Goal: Task Accomplishment & Management: Use online tool/utility

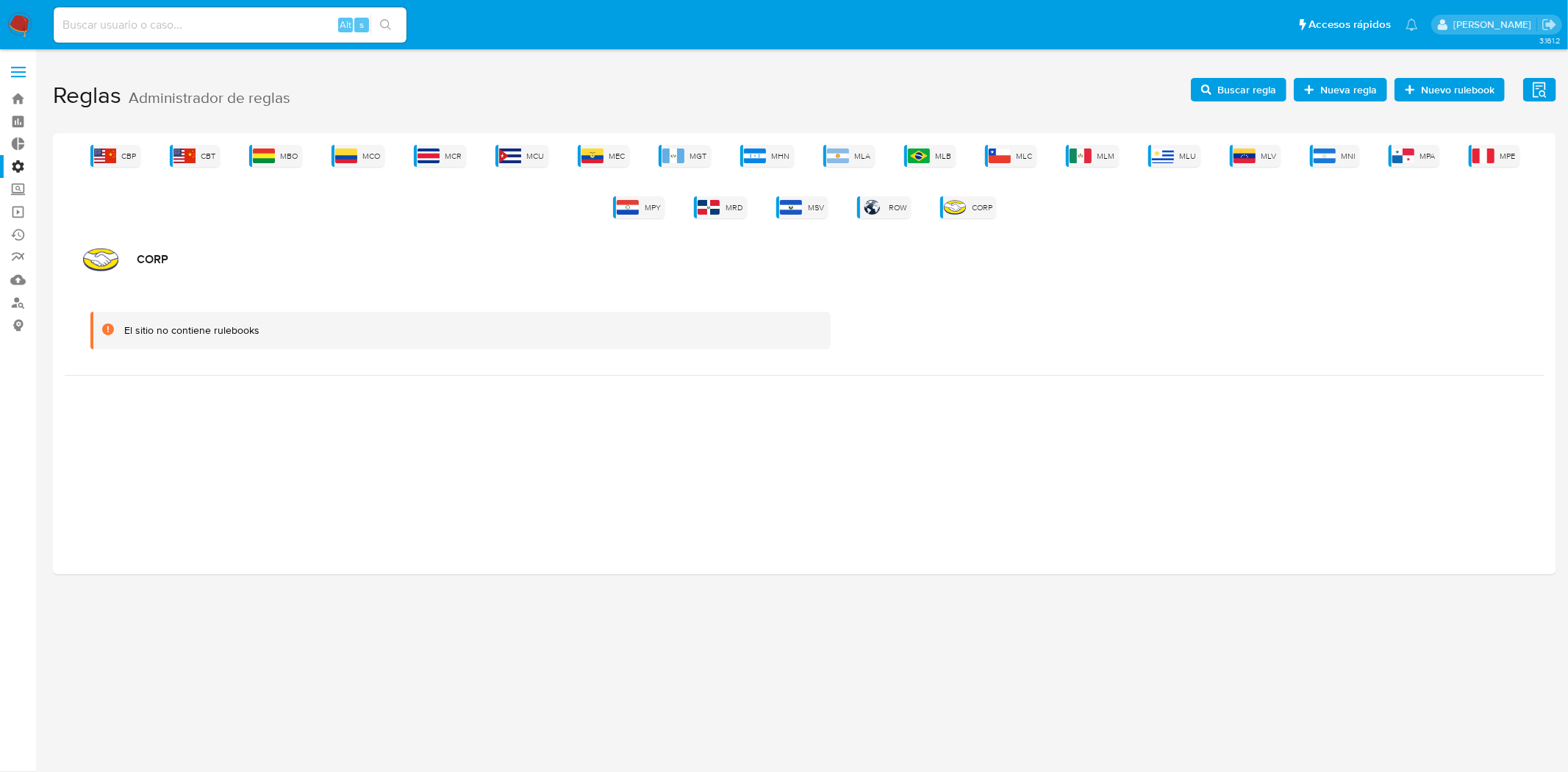
click at [12, 67] on span at bounding box center [18, 67] width 15 height 2
click at [0, 0] on input "checkbox" at bounding box center [0, 0] width 0 height 0
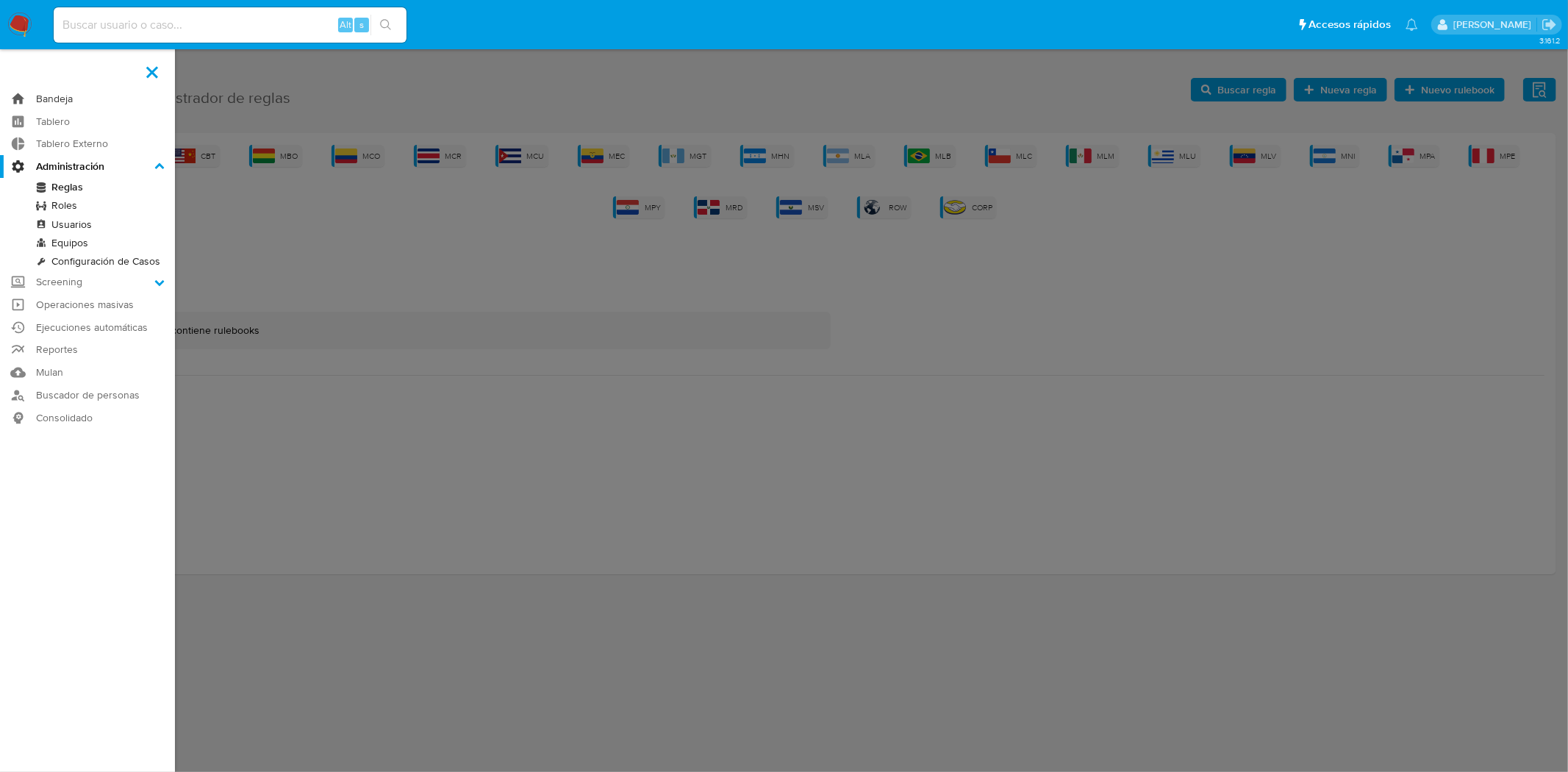
click at [62, 97] on link "Bandeja" at bounding box center [87, 98] width 175 height 23
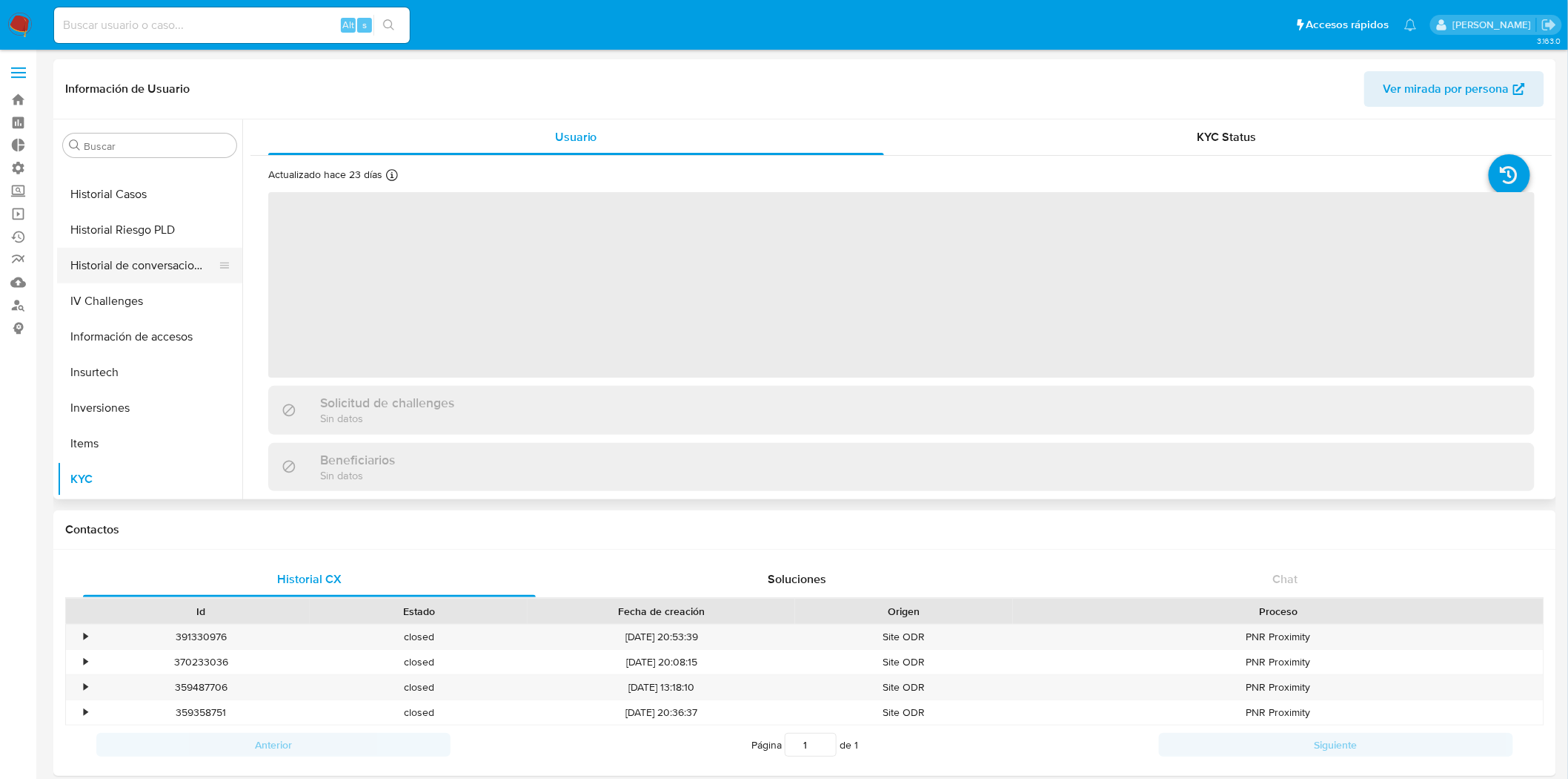
scroll to position [557, 0]
select select "10"
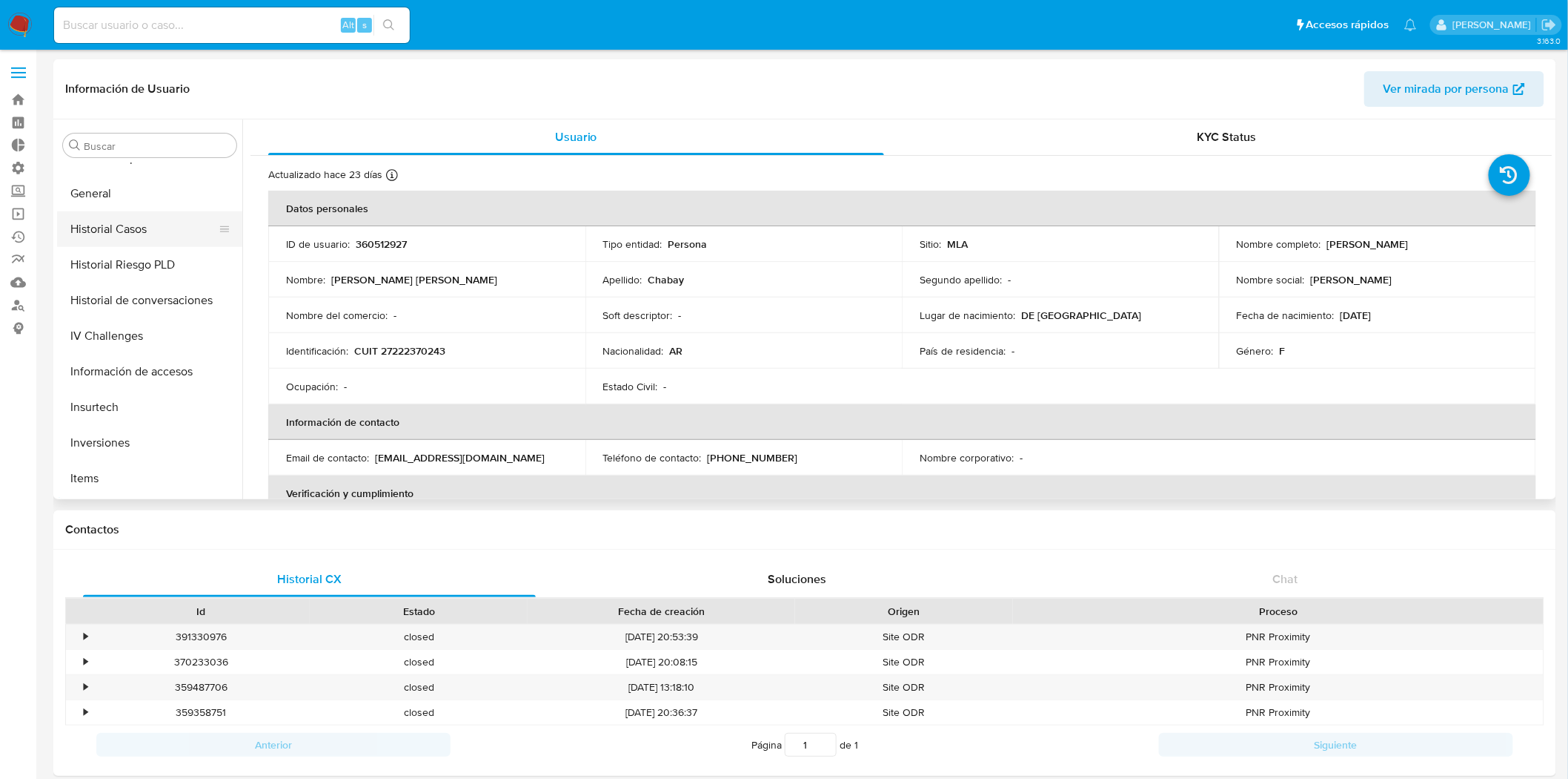
click at [166, 229] on button "Historial Casos" at bounding box center [144, 229] width 173 height 35
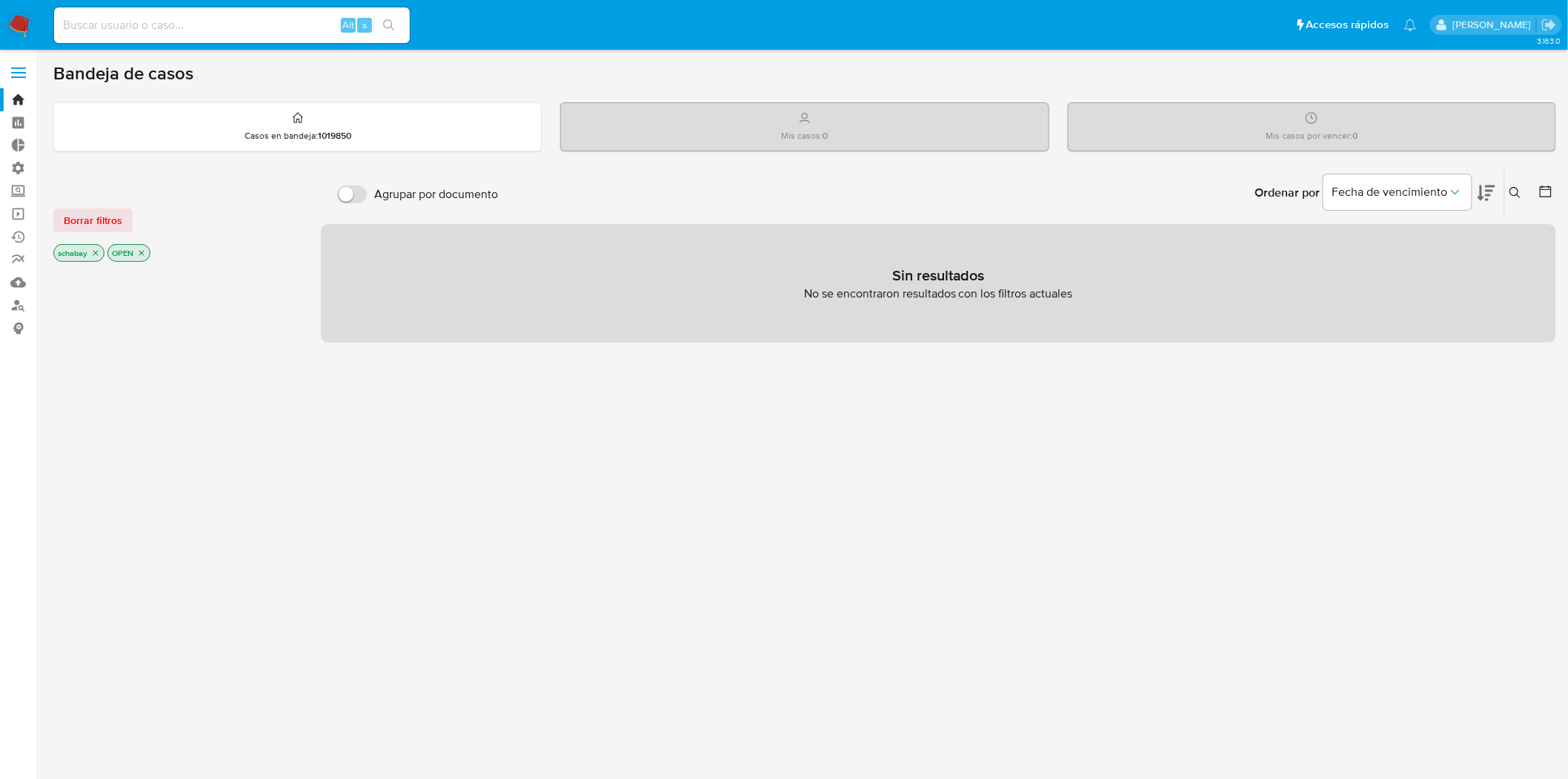
click at [101, 253] on p "schabay" at bounding box center [78, 253] width 49 height 16
click at [99, 253] on icon "close-filter" at bounding box center [95, 252] width 9 height 9
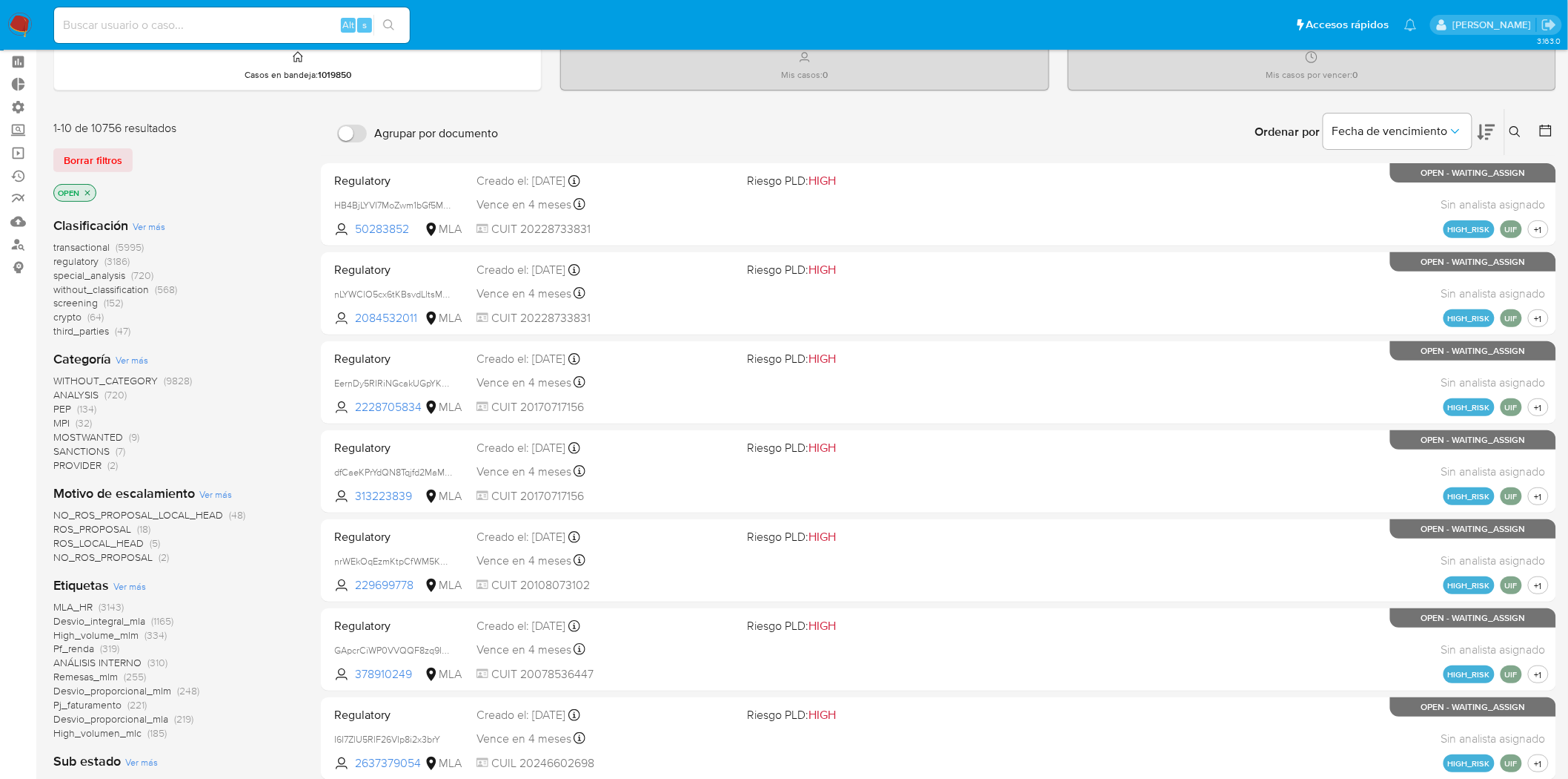
scroll to position [247, 0]
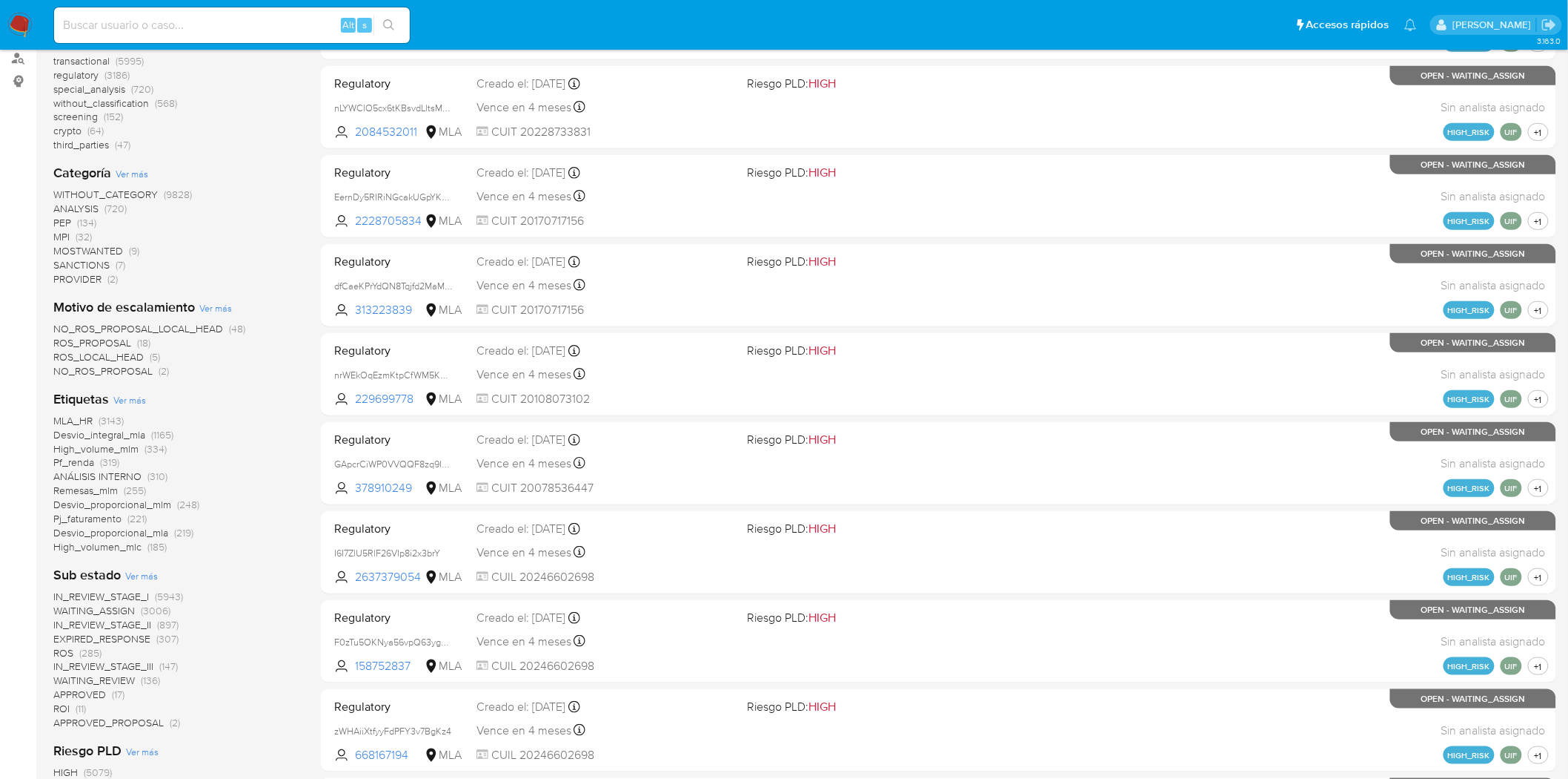
click at [73, 433] on span "Desvio_integral_mla" at bounding box center [99, 434] width 92 height 15
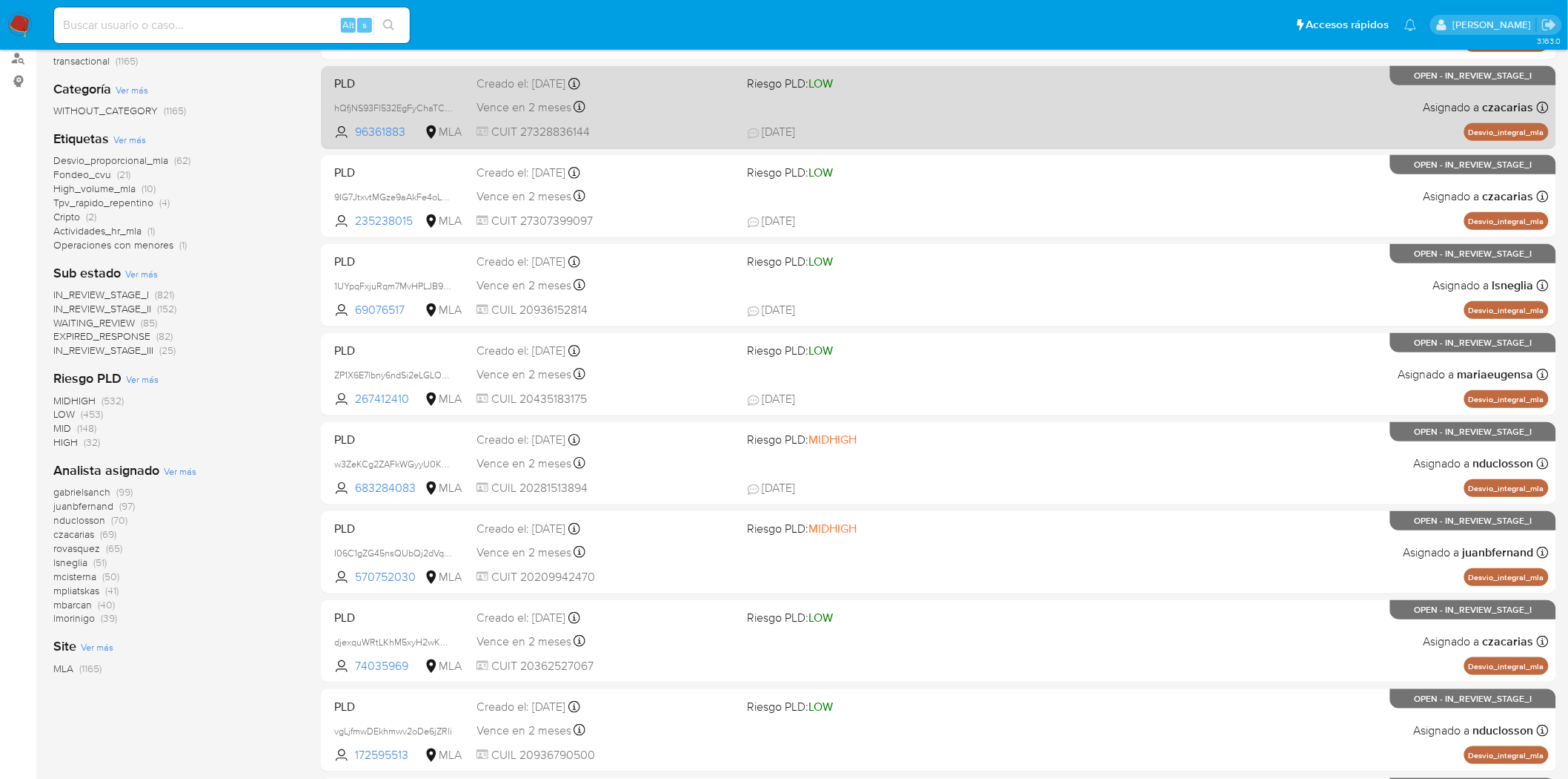
click at [902, 110] on div "PLD hQfjNS93Fl532EgFyChaTC3e 96361883 MLA Riesgo PLD: LOW Creado el: 12/09/2025…" at bounding box center [938, 107] width 1220 height 75
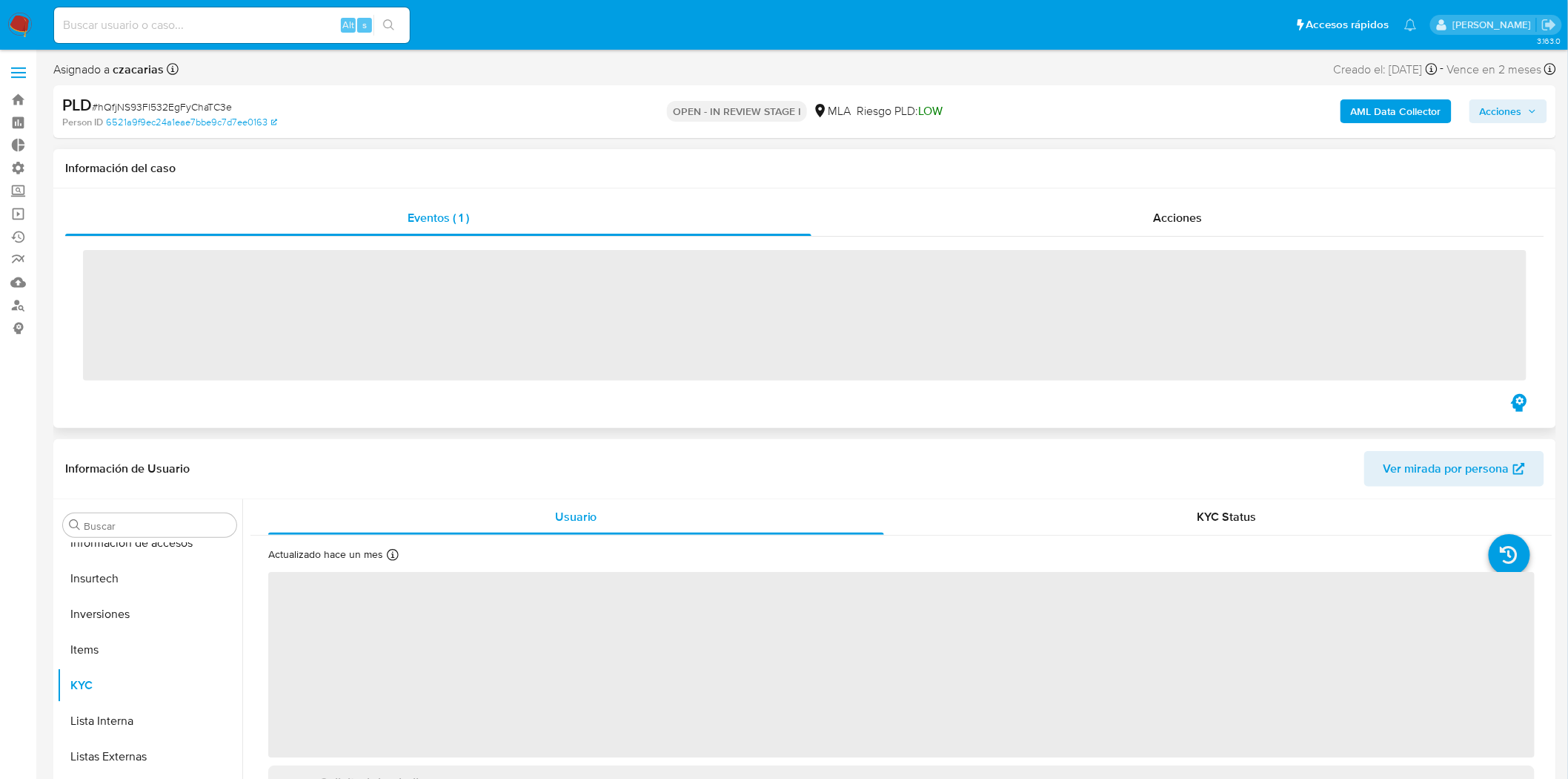
scroll to position [804, 0]
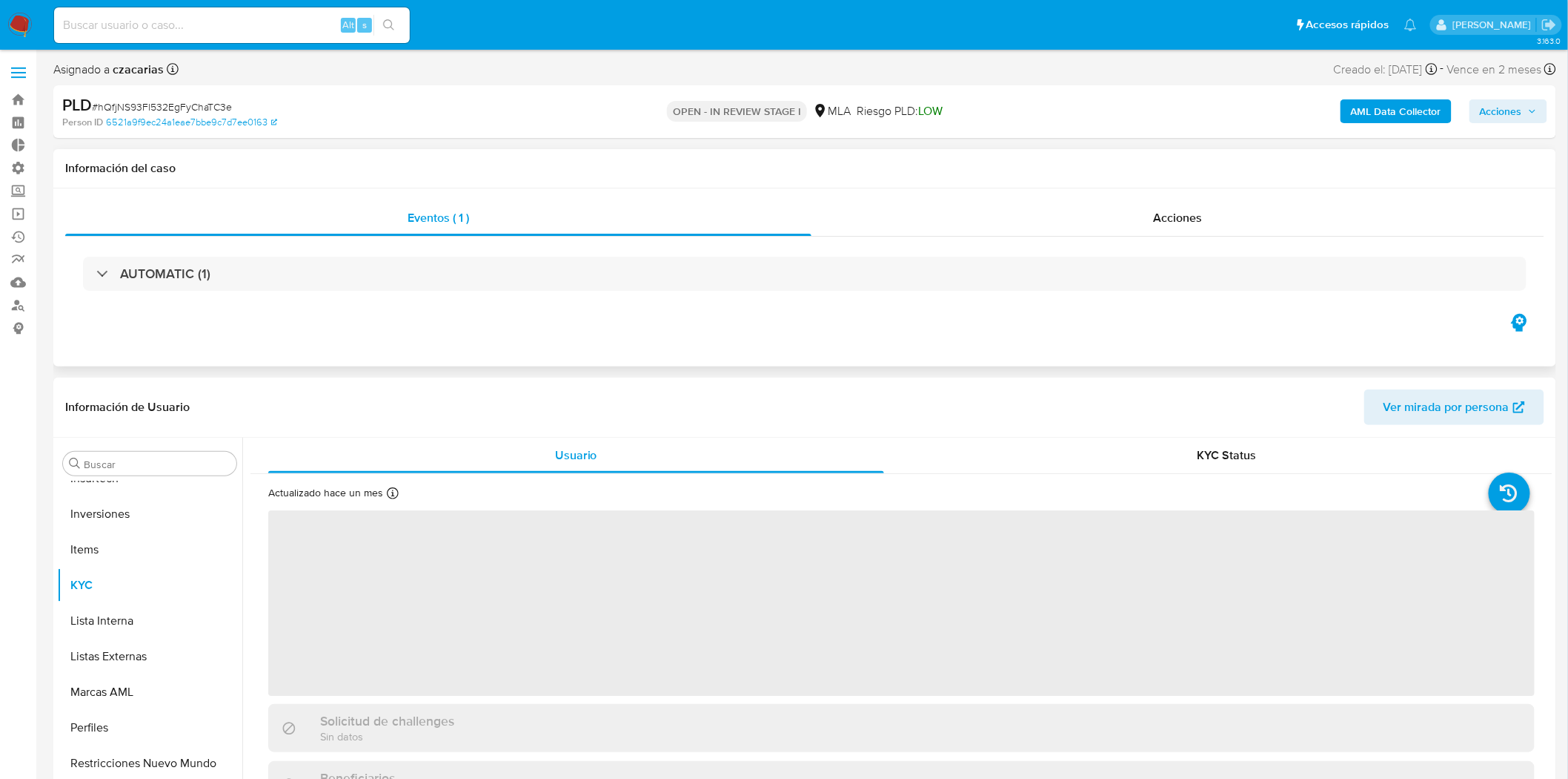
select select "10"
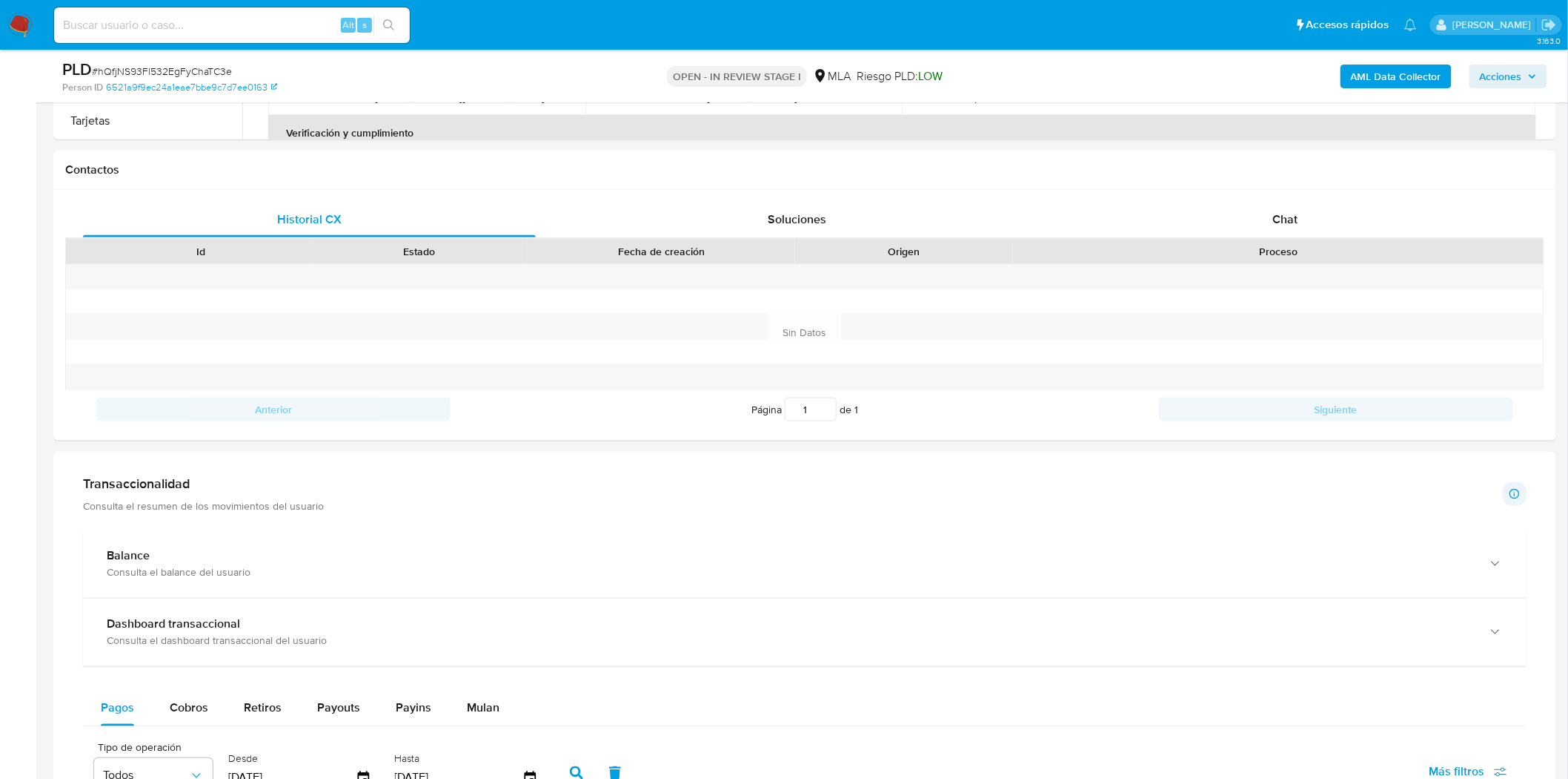
scroll to position [1071, 0]
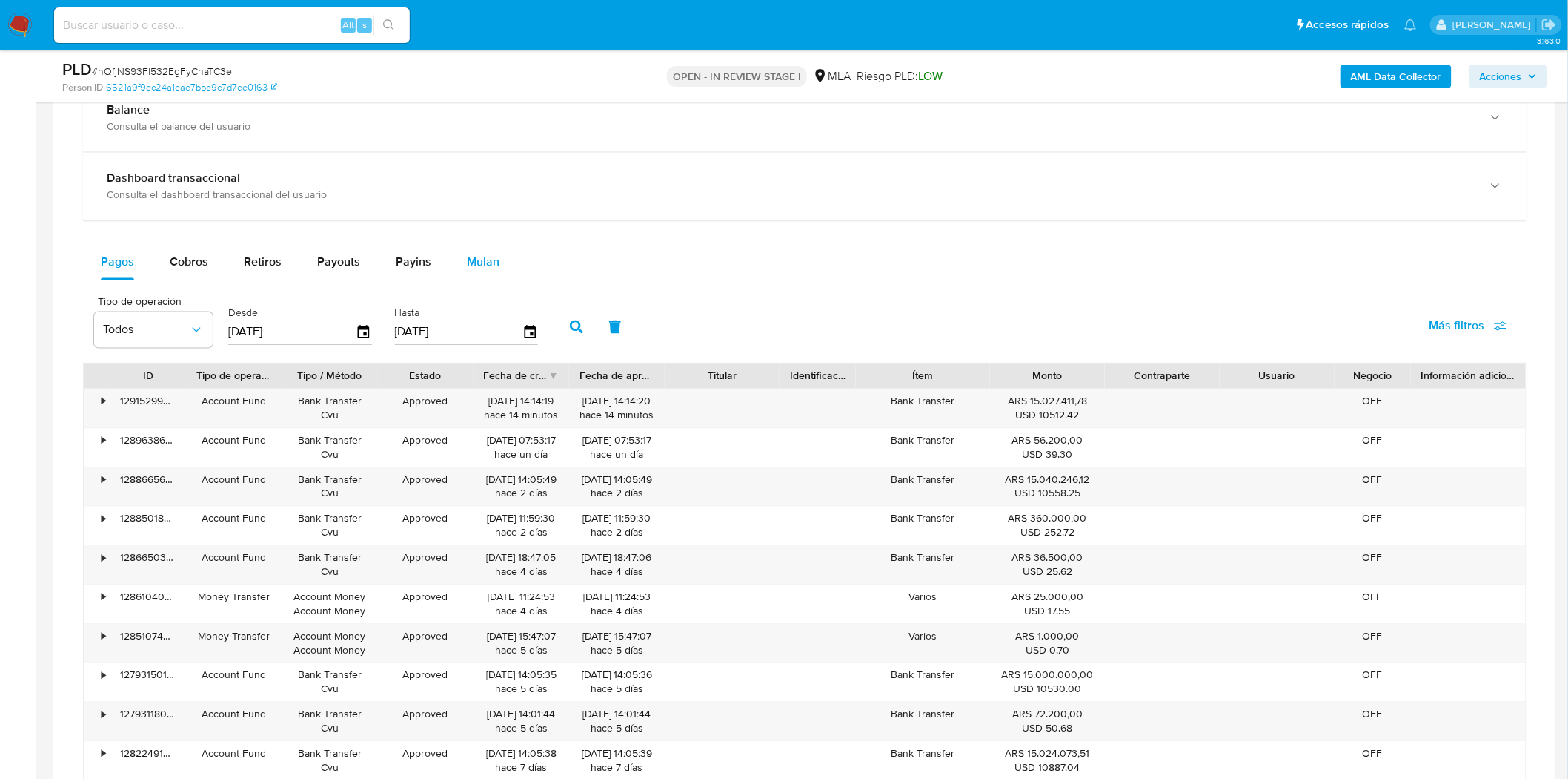
click at [485, 269] on span "Mulan" at bounding box center [483, 262] width 33 height 17
